Goal: Check status: Check status

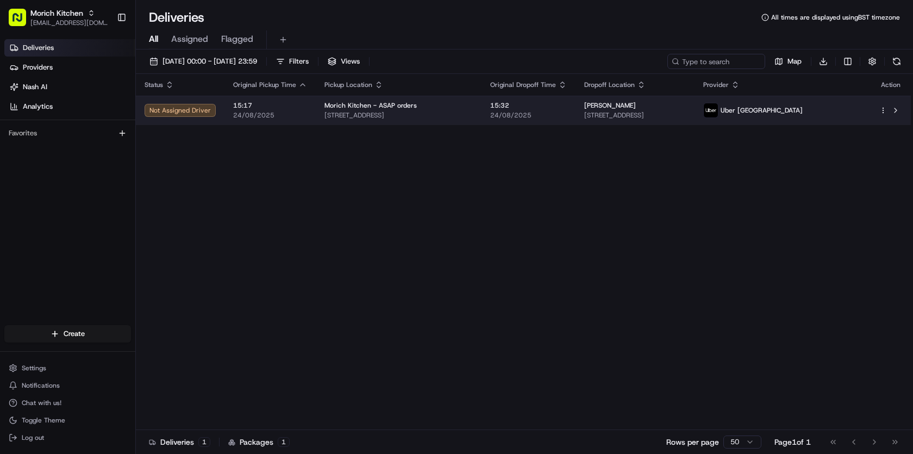
click at [885, 108] on html "Morich Kitchen morichkitchenuk@gmail.com Toggle Sidebar Deliveries Providers Na…" at bounding box center [456, 227] width 913 height 454
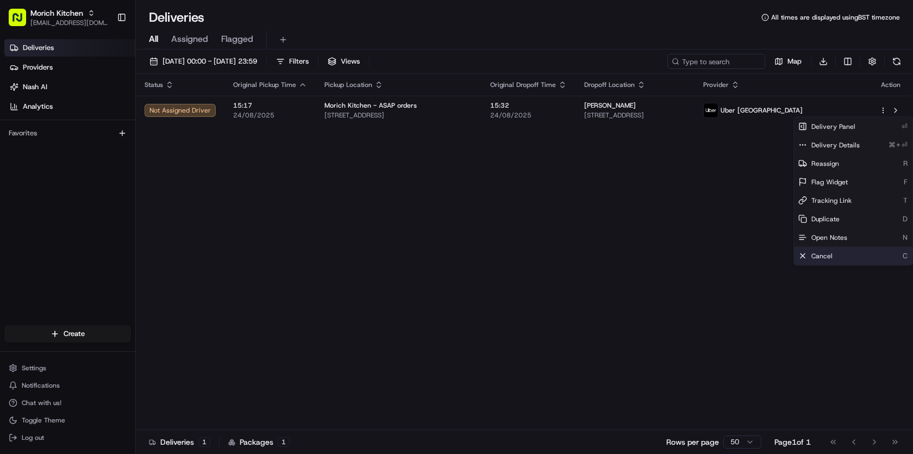
click at [833, 253] on div "Cancel C" at bounding box center [853, 256] width 119 height 18
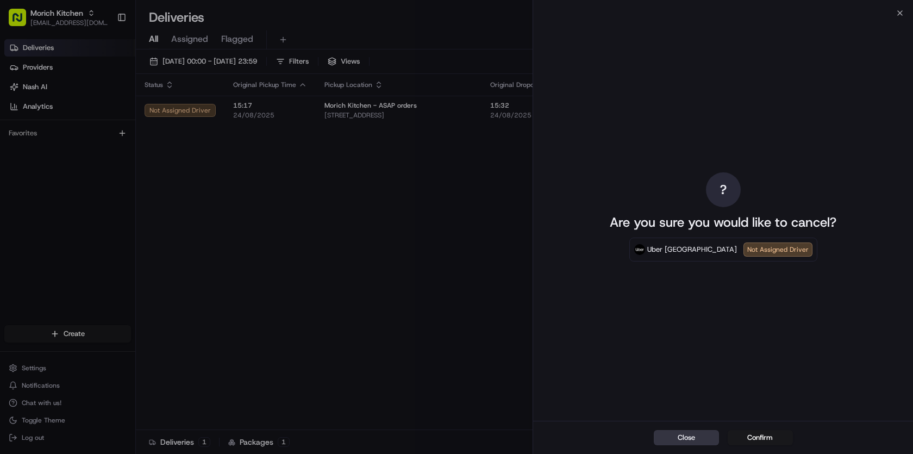
click at [692, 436] on button "Close" at bounding box center [686, 437] width 65 height 15
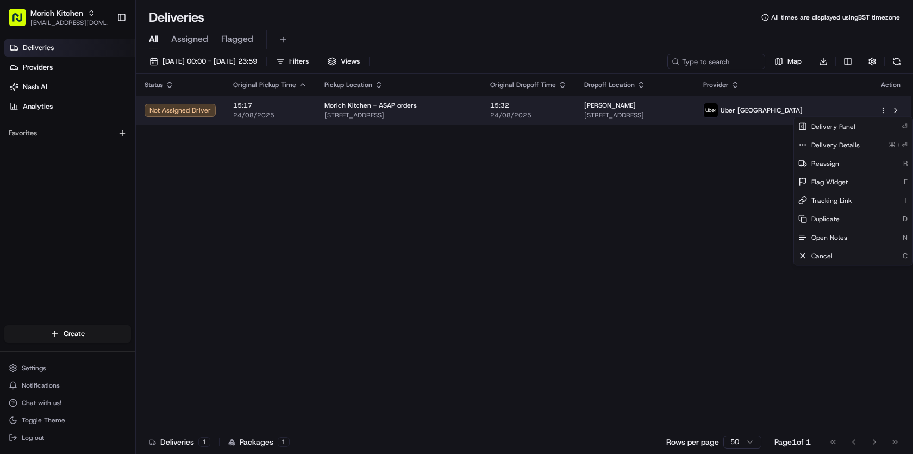
click at [657, 115] on span "[STREET_ADDRESS]" at bounding box center [635, 115] width 102 height 9
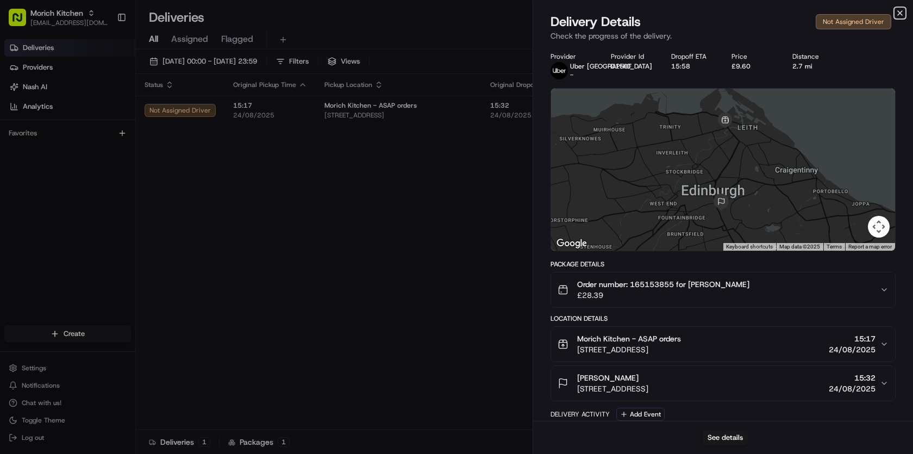
click at [900, 13] on icon "button" at bounding box center [900, 13] width 4 height 4
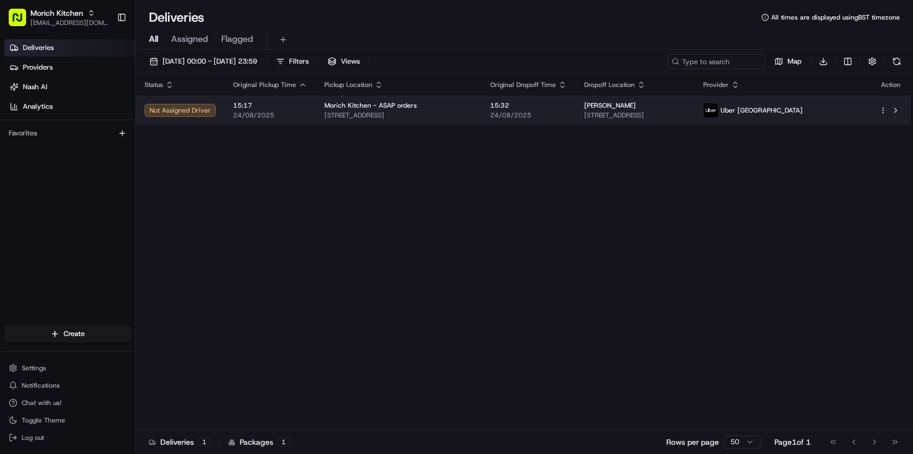
click at [884, 111] on html "Morich Kitchen morichkitchenuk@gmail.com Toggle Sidebar Deliveries Providers Na…" at bounding box center [456, 227] width 913 height 454
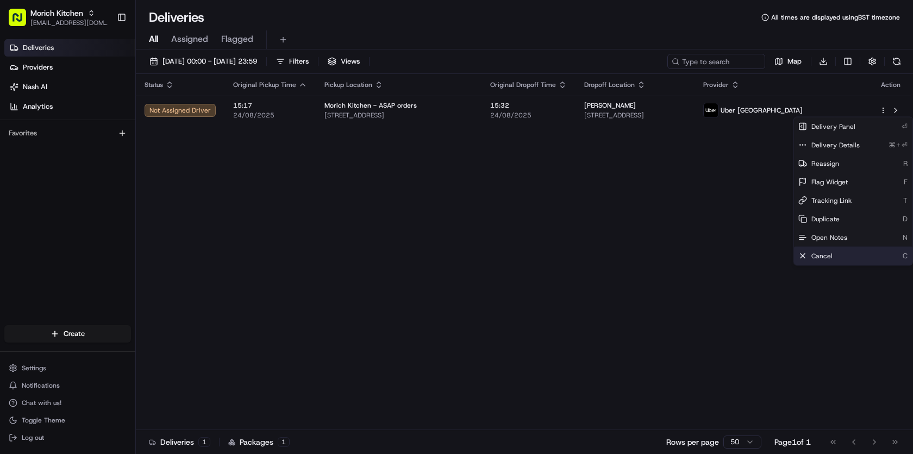
click at [854, 262] on div "Cancel C" at bounding box center [853, 256] width 119 height 18
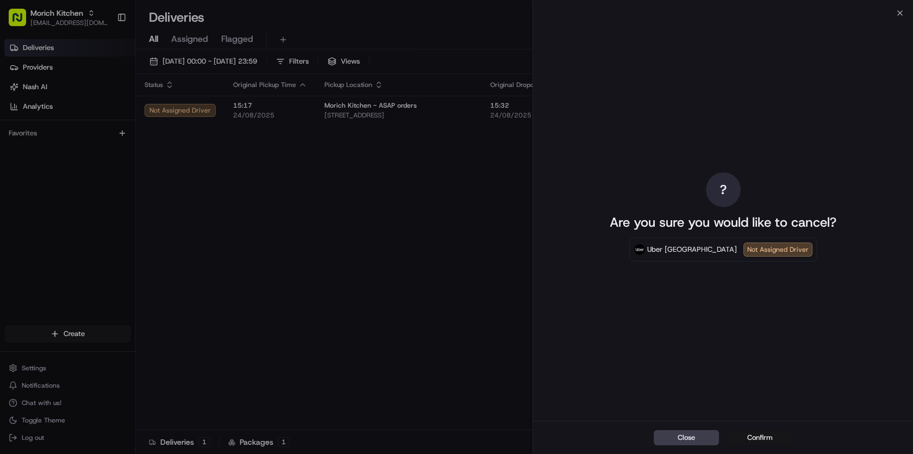
click at [766, 435] on button "Confirm" at bounding box center [760, 437] width 65 height 15
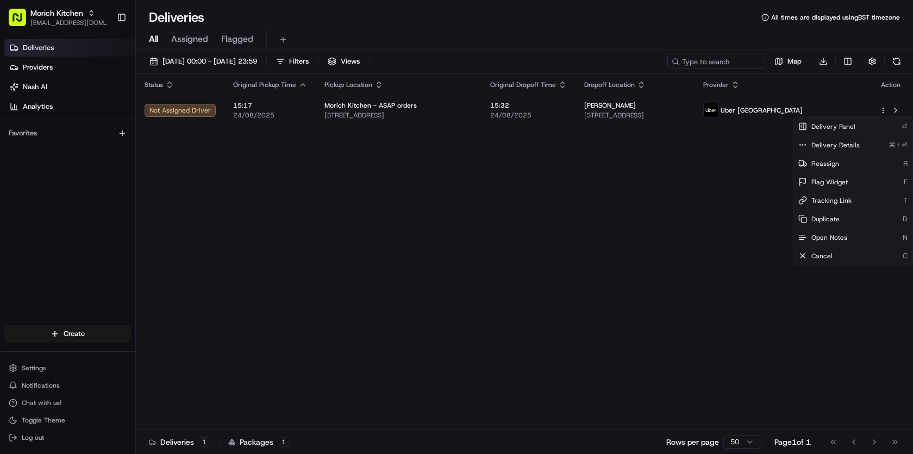
click at [644, 354] on div "Status Original Pickup Time Pickup Location Original Dropoff Time Dropoff Locat…" at bounding box center [523, 252] width 775 height 356
